Goal: Answer question/provide support: Share knowledge or assist other users

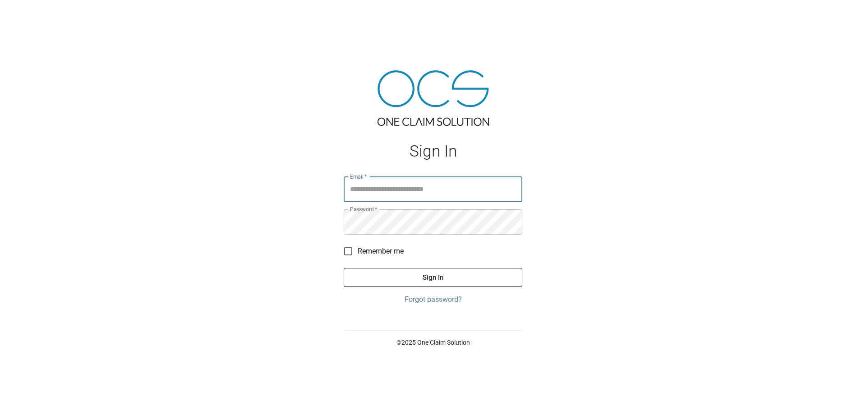
type input "**********"
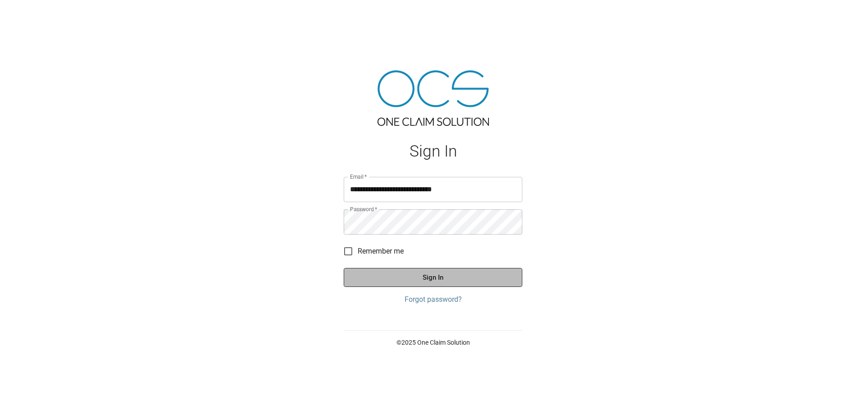
click at [427, 278] on button "Sign In" at bounding box center [433, 277] width 179 height 19
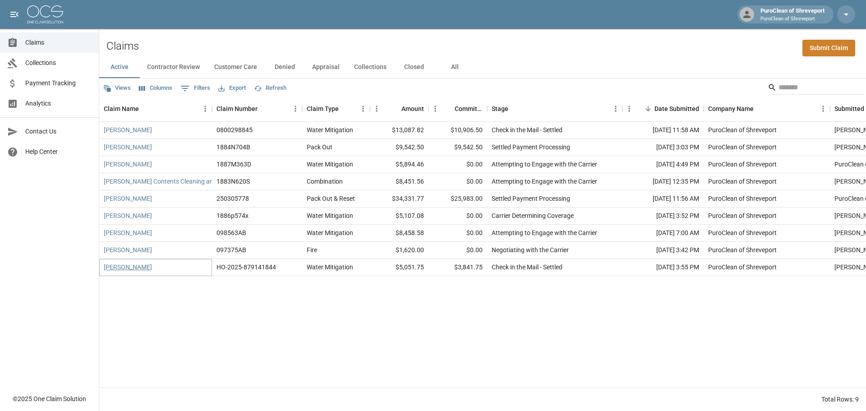
click at [152, 267] on link "[PERSON_NAME]" at bounding box center [128, 266] width 48 height 9
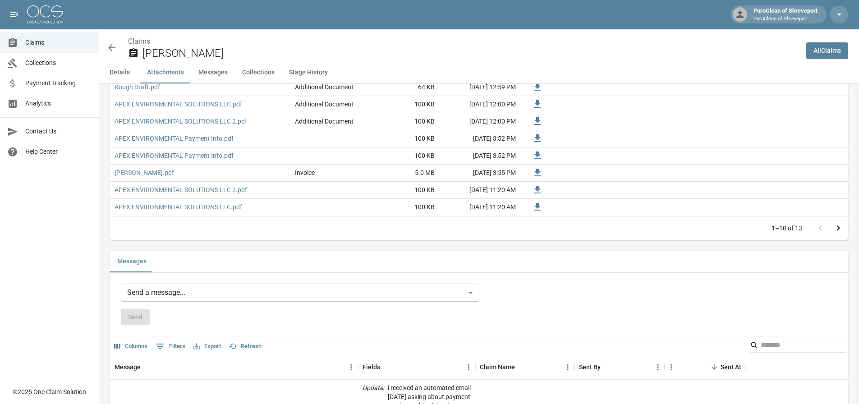
scroll to position [631, 0]
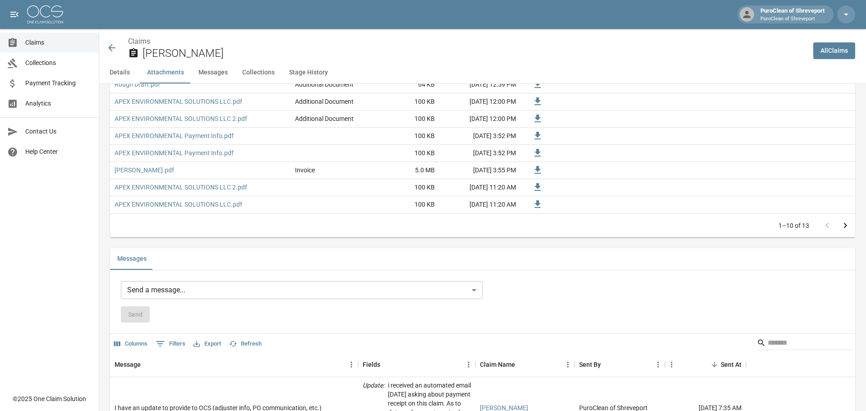
click at [216, 295] on body "PuroClean of Shreveport PuroClean of Shreveport Claims Collections Payment Trac…" at bounding box center [433, 198] width 866 height 1659
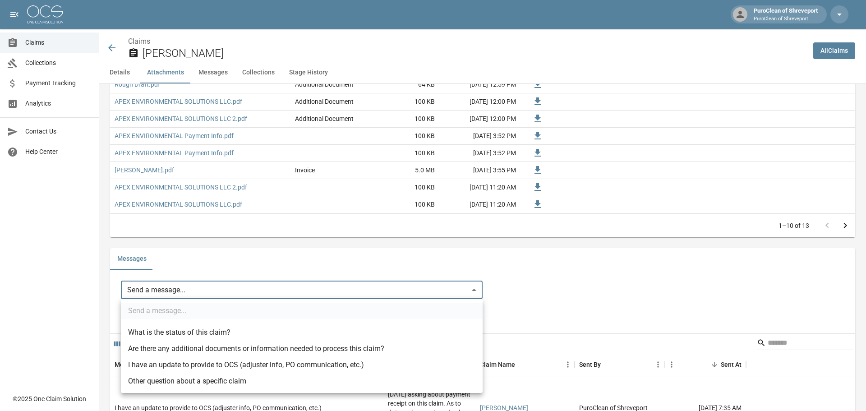
click at [230, 367] on li "I have an update to provide to OCS (adjuster info, PO communication, etc.)" at bounding box center [302, 365] width 362 height 16
type input "**********"
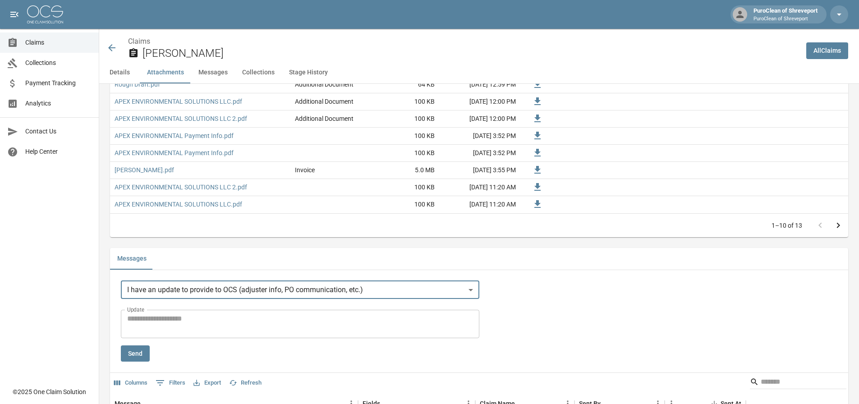
click at [224, 322] on textarea "Update" at bounding box center [300, 323] width 346 height 21
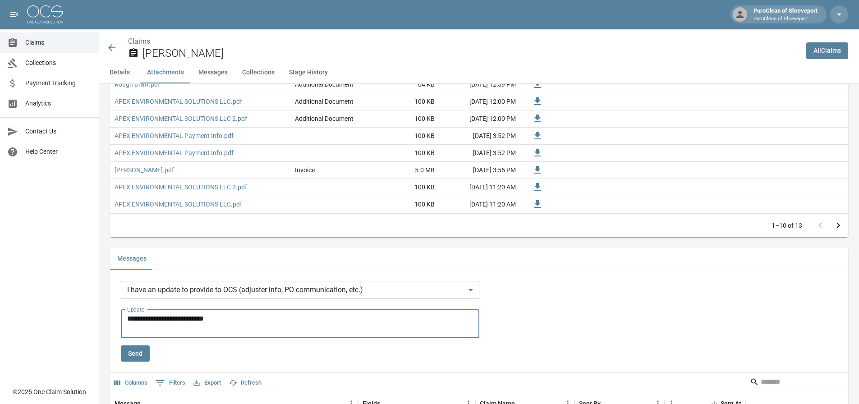
type textarea "**********"
click at [142, 352] on button "Send" at bounding box center [135, 353] width 29 height 17
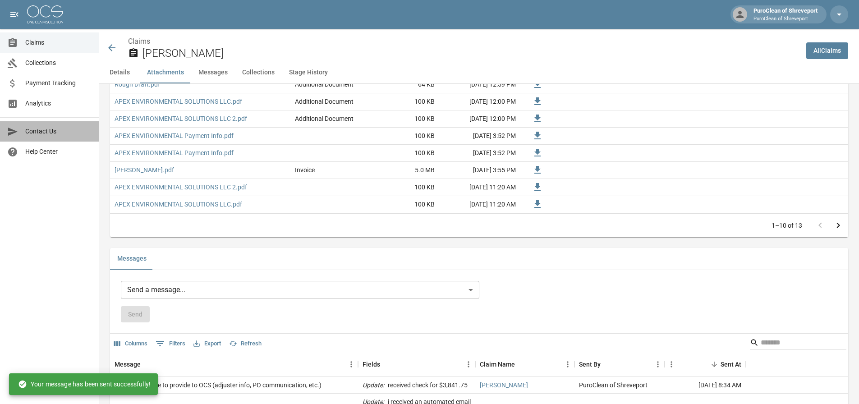
click at [46, 132] on span "Contact Us" at bounding box center [58, 131] width 66 height 9
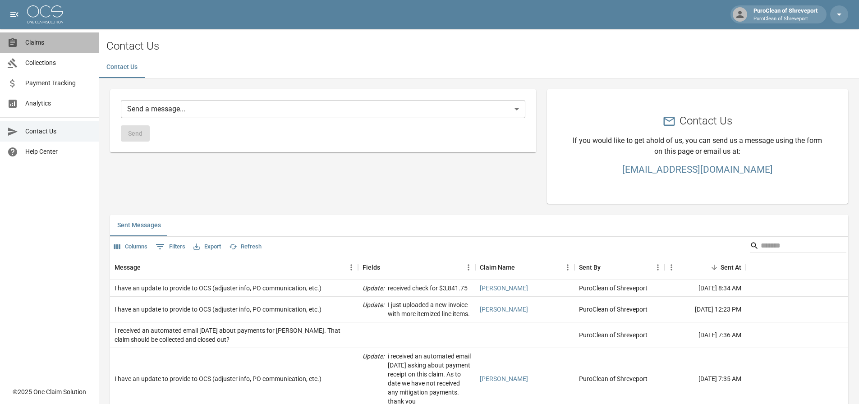
click at [53, 45] on span "Claims" at bounding box center [58, 42] width 66 height 9
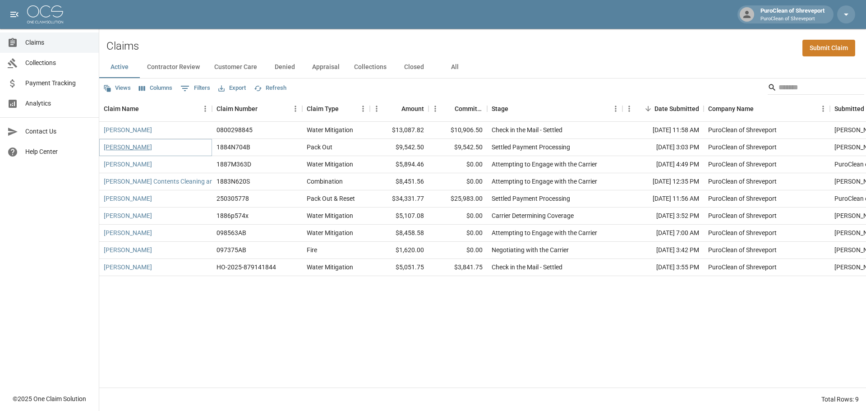
click at [133, 150] on link "[PERSON_NAME]" at bounding box center [128, 146] width 48 height 9
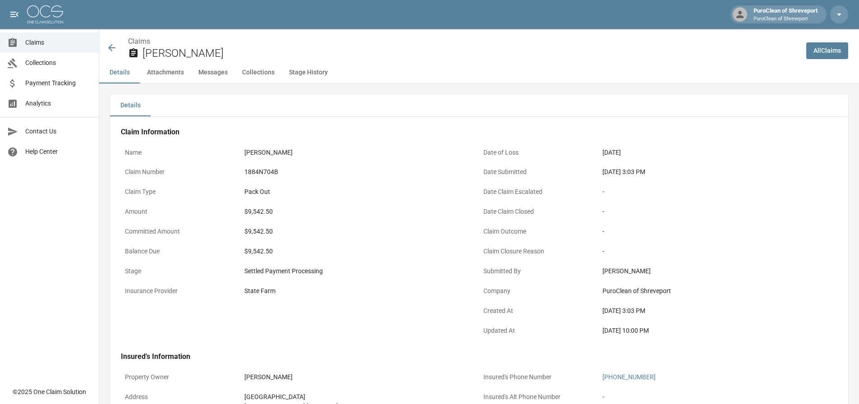
click at [53, 137] on link "Contact Us" at bounding box center [49, 131] width 99 height 20
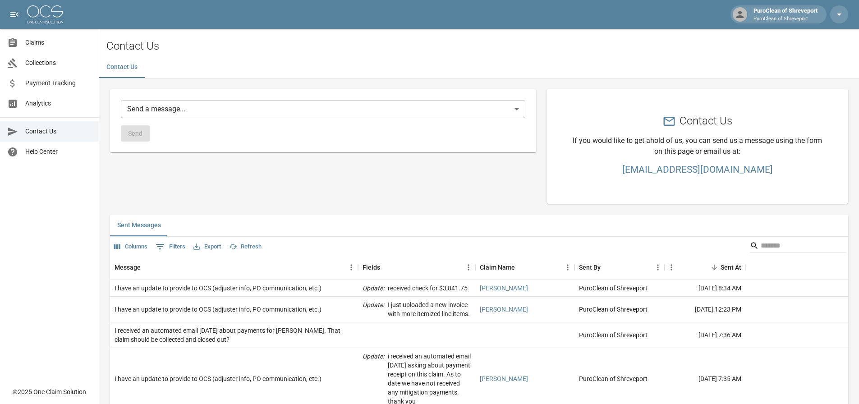
click at [50, 44] on span "Claims" at bounding box center [58, 42] width 66 height 9
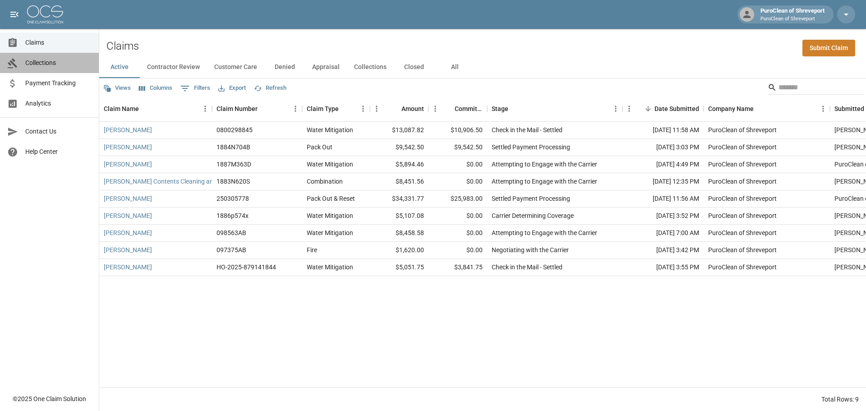
click at [50, 61] on span "Collections" at bounding box center [58, 62] width 66 height 9
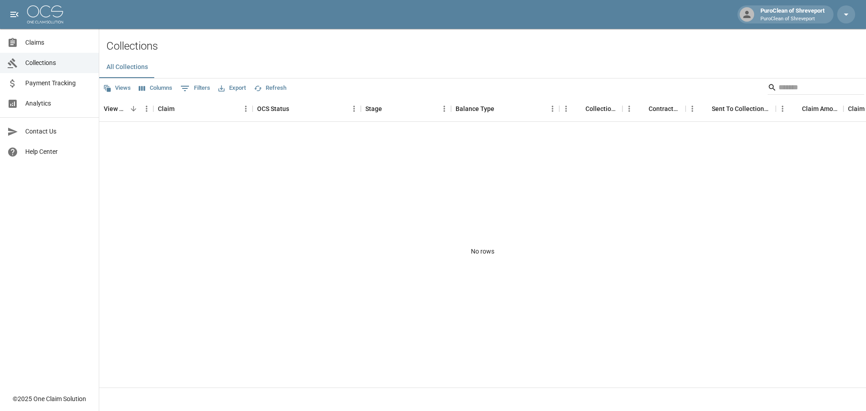
click at [54, 76] on link "Payment Tracking" at bounding box center [49, 83] width 99 height 20
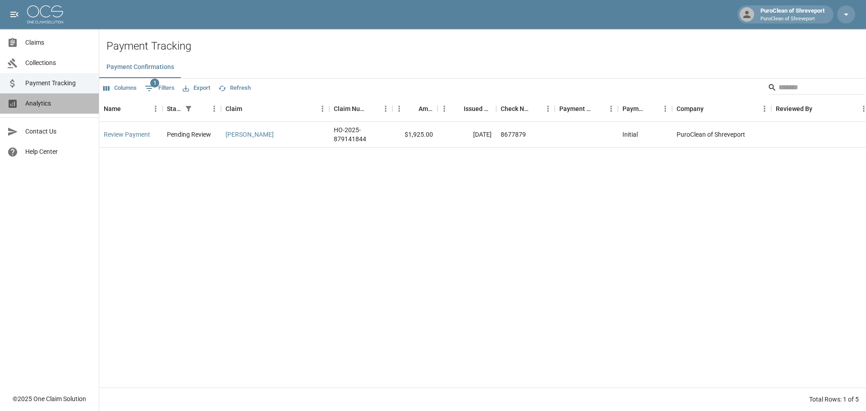
click at [53, 109] on link "Analytics" at bounding box center [49, 103] width 99 height 20
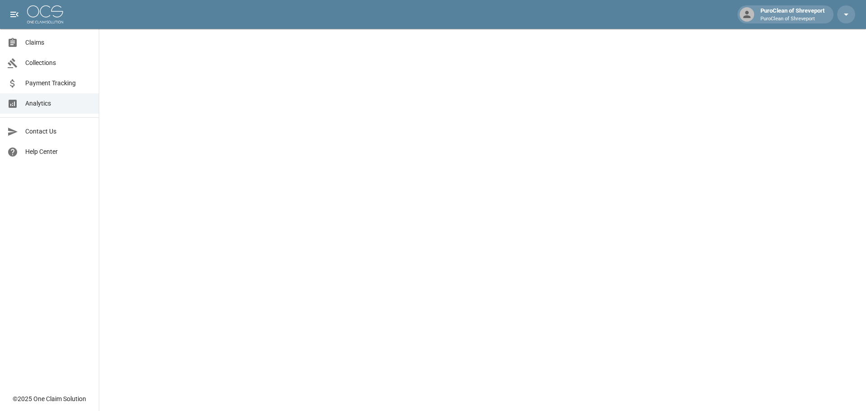
click at [50, 154] on span "Help Center" at bounding box center [58, 151] width 66 height 9
click at [47, 47] on link "Claims" at bounding box center [49, 42] width 99 height 20
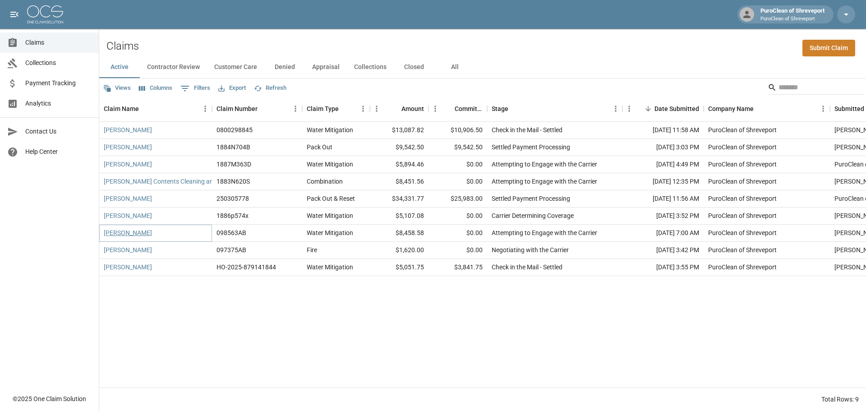
click at [129, 234] on link "[PERSON_NAME]" at bounding box center [128, 232] width 48 height 9
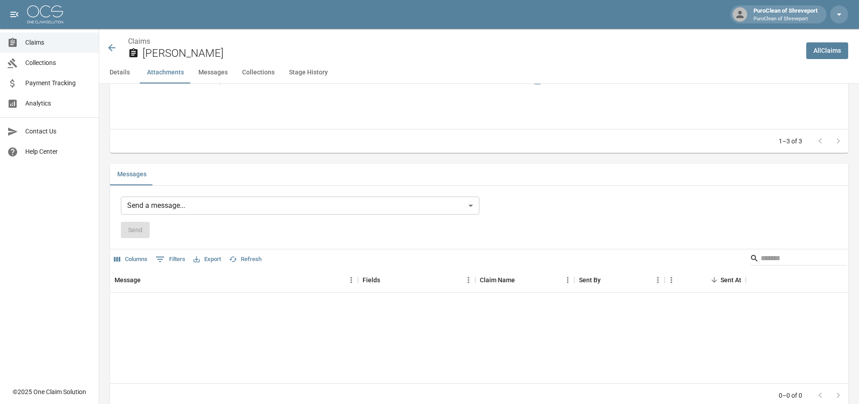
scroll to position [676, 0]
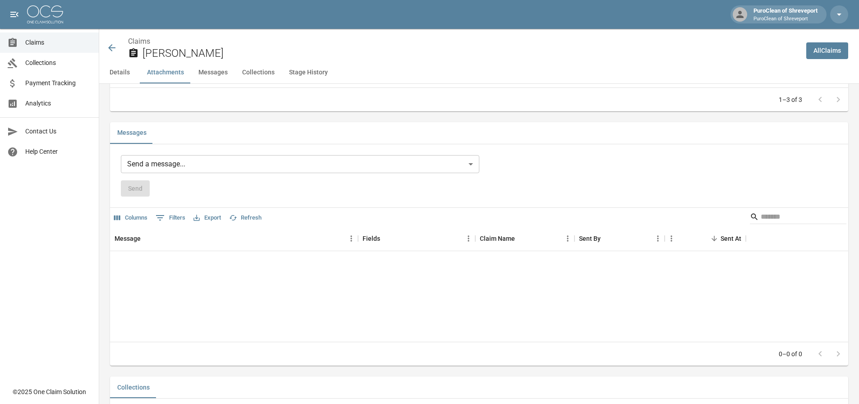
click at [233, 168] on body "PuroClean of Shreveport PuroClean of Shreveport Claims Collections Payment Trac…" at bounding box center [429, 25] width 859 height 1402
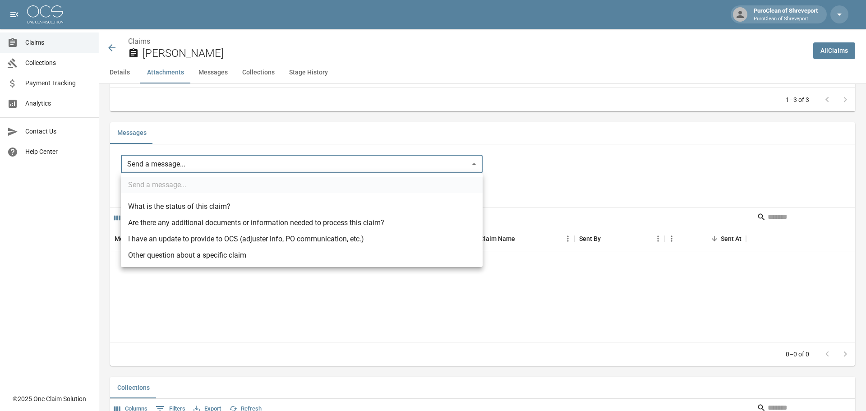
click at [229, 241] on li "I have an update to provide to OCS (adjuster info, PO communication, etc.)" at bounding box center [302, 239] width 362 height 16
type input "**********"
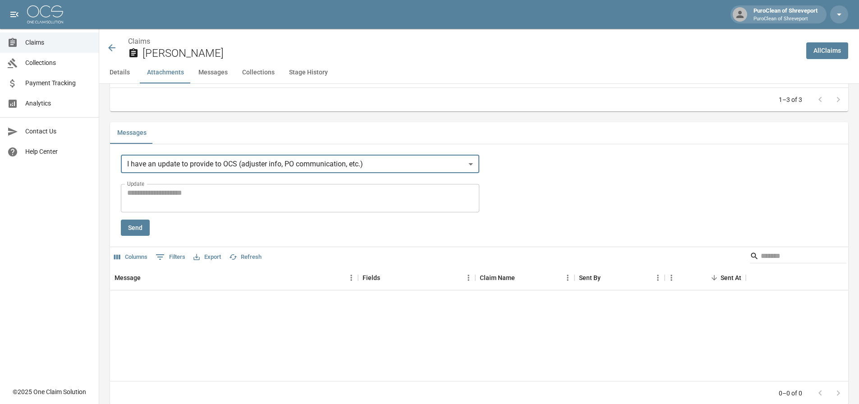
click at [227, 199] on textarea "Update" at bounding box center [300, 198] width 346 height 21
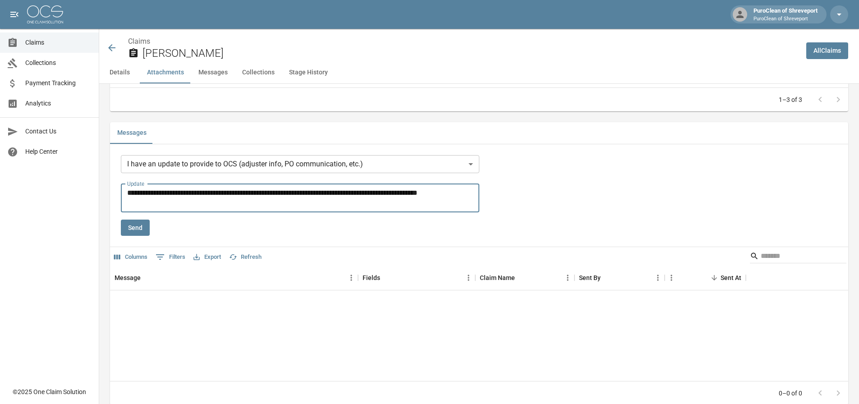
type textarea "**********"
click at [142, 227] on button "Send" at bounding box center [135, 228] width 29 height 17
